Goal: Transaction & Acquisition: Purchase product/service

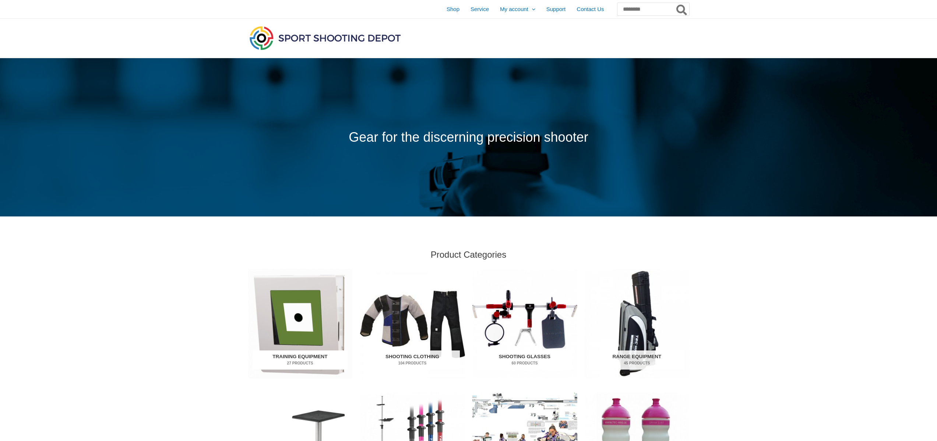
click at [289, 318] on img "Visit product category Training Equipment" at bounding box center [300, 323] width 105 height 109
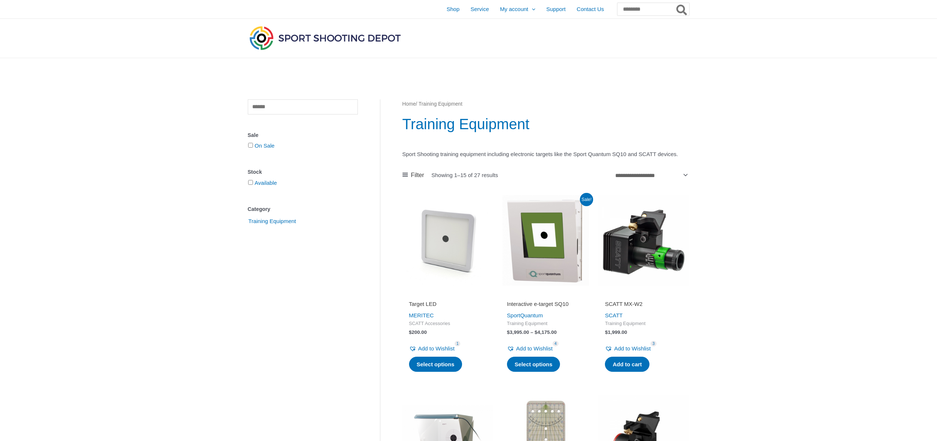
click at [545, 263] on img at bounding box center [546, 240] width 91 height 91
